Goal: Task Accomplishment & Management: Complete application form

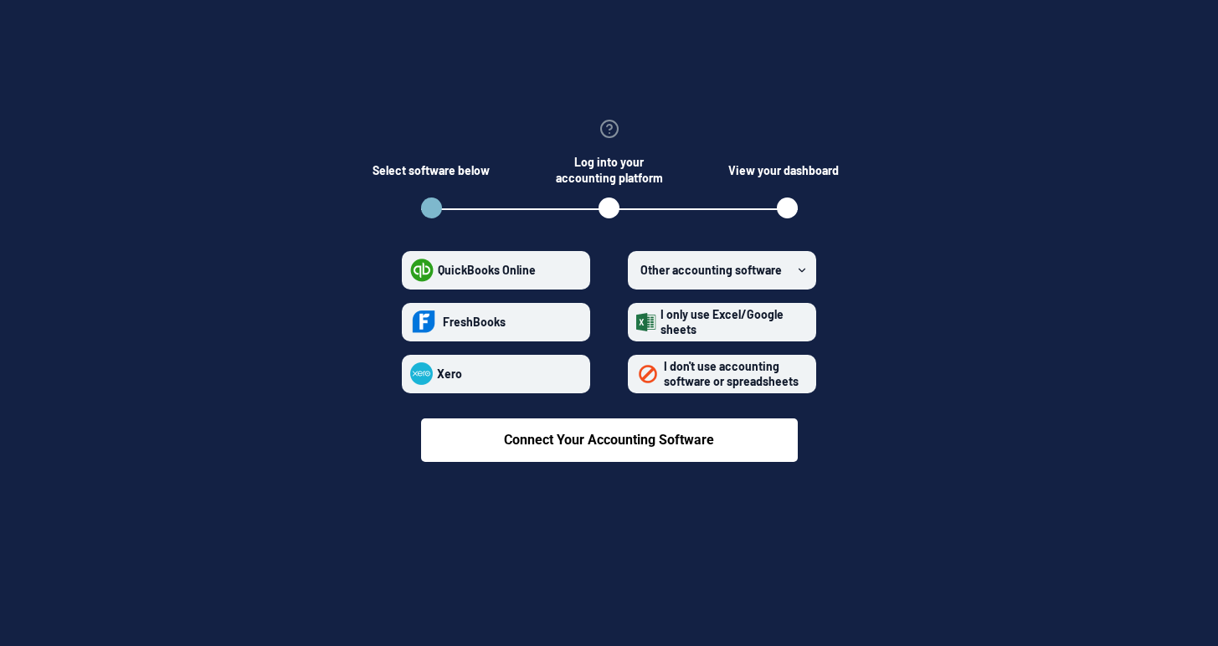
click at [527, 282] on label "QuickBooks Online" at bounding box center [496, 270] width 188 height 39
click at [411, 270] on Online "QuickBooks Online" at bounding box center [410, 270] width 1 height 1
radio Online "true"
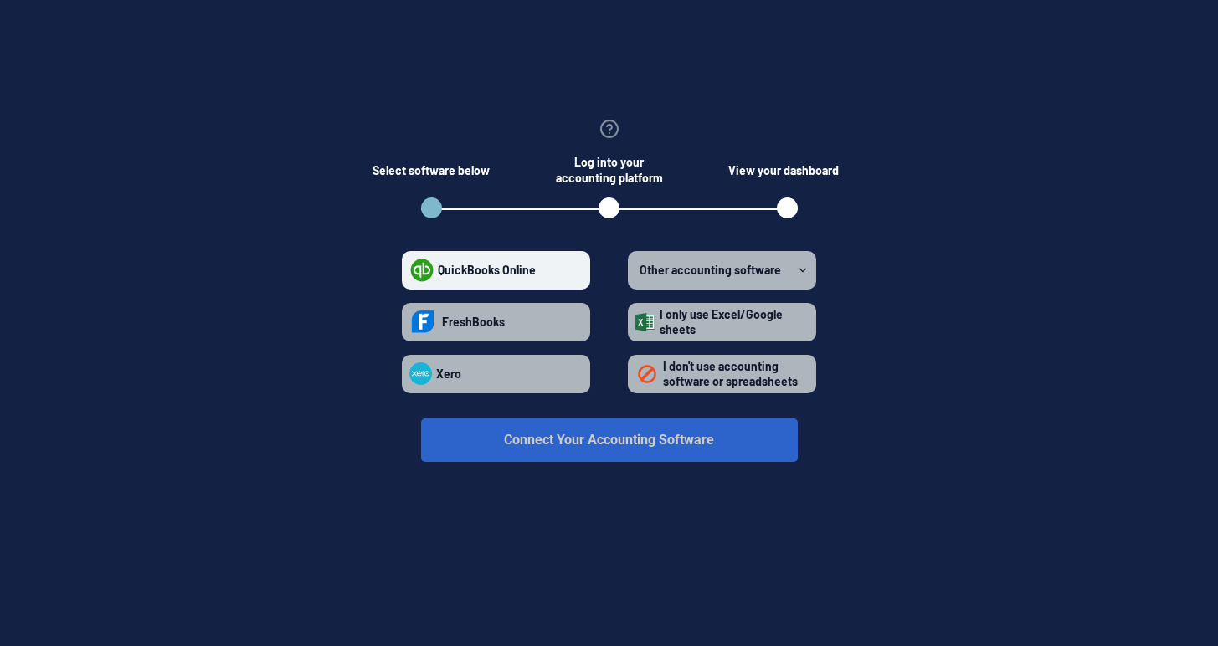
click at [585, 447] on button "Connect Your Accounting Software" at bounding box center [609, 441] width 377 height 44
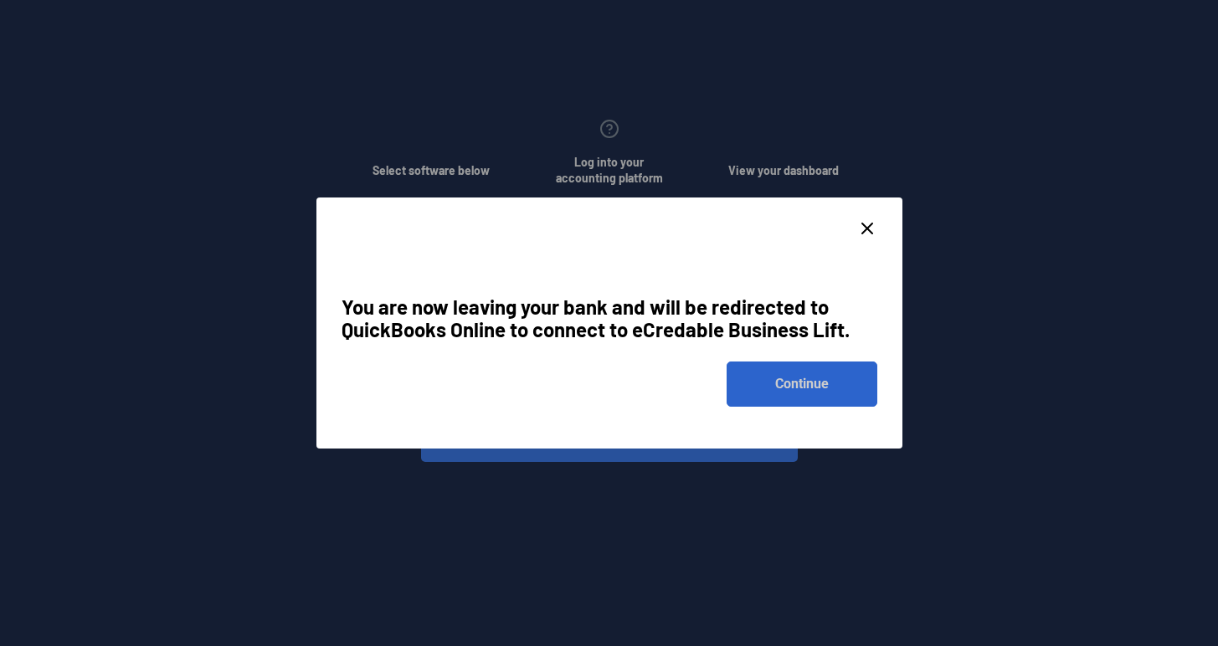
click at [801, 396] on button "Continue" at bounding box center [802, 384] width 151 height 45
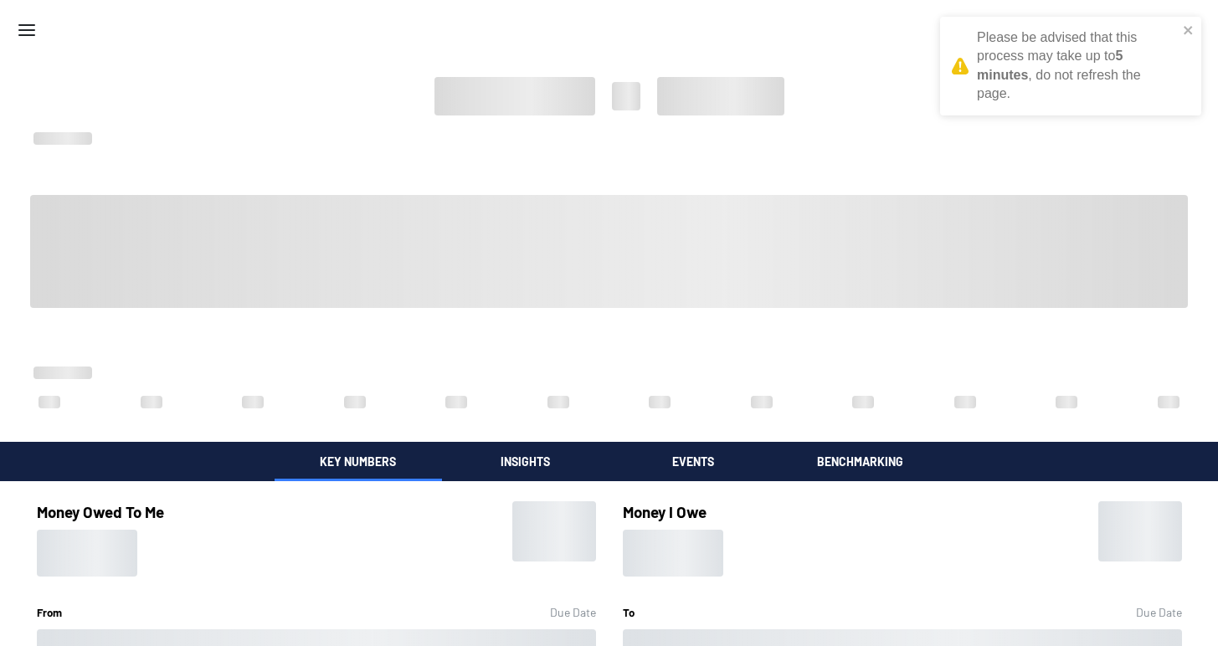
click at [28, 28] on icon "Menu" at bounding box center [27, 30] width 20 height 20
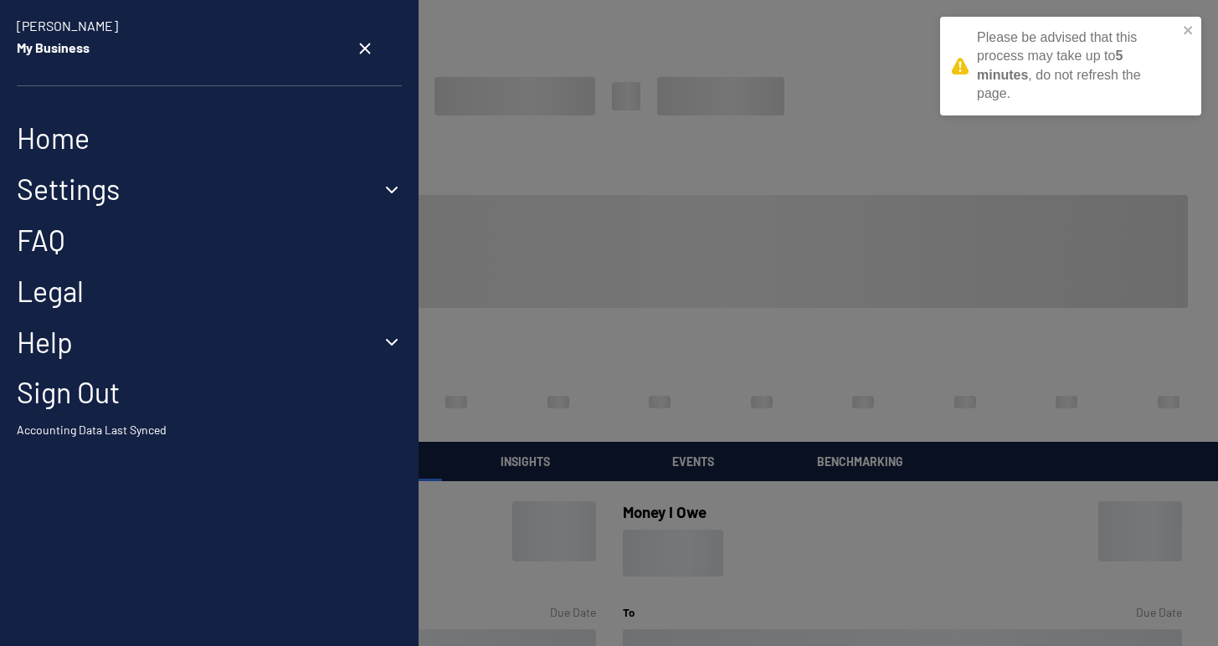
click at [44, 295] on link "Legal" at bounding box center [209, 292] width 385 height 34
